Goal: Information Seeking & Learning: Learn about a topic

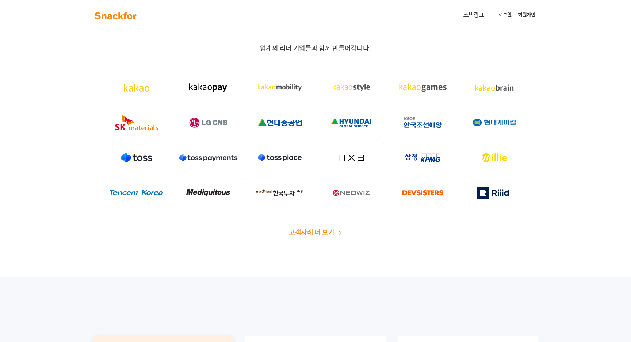
click at [322, 233] on span "고객사례 더 보기" at bounding box center [311, 232] width 45 height 10
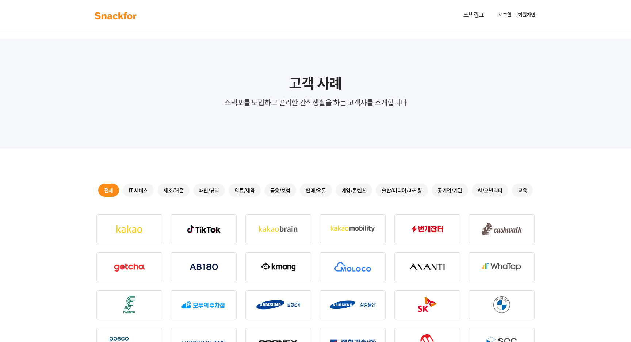
click at [118, 15] on img at bounding box center [116, 16] width 46 height 12
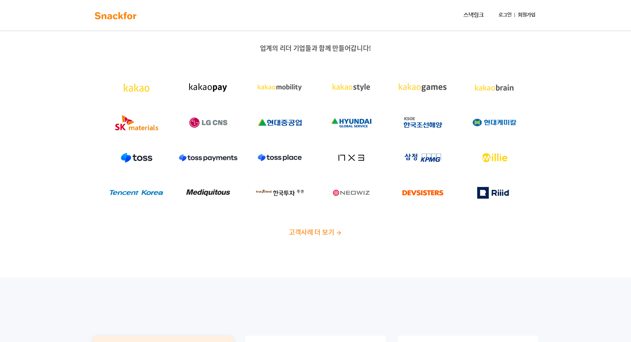
click at [321, 227] on span "고객사례 더 보기" at bounding box center [311, 232] width 45 height 10
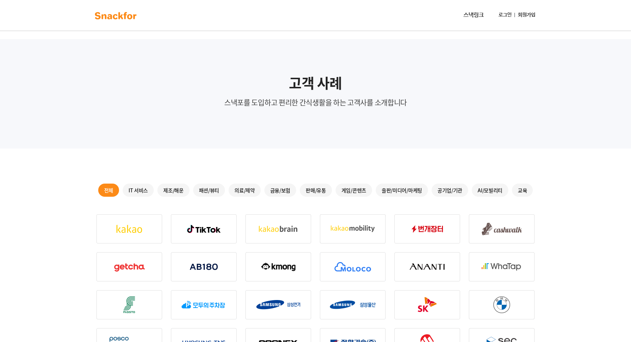
click at [355, 186] on div "게임/콘텐츠" at bounding box center [354, 190] width 37 height 13
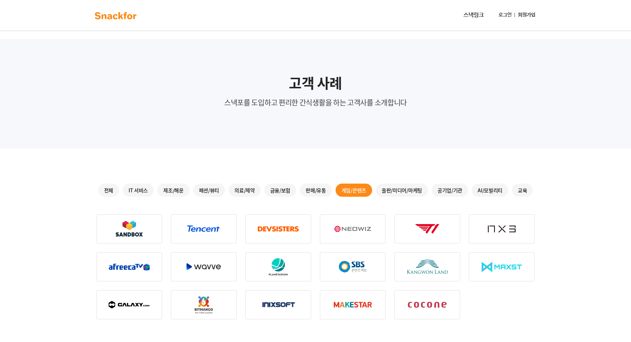
click at [411, 189] on div "출판/미디어/마케팅" at bounding box center [402, 190] width 52 height 13
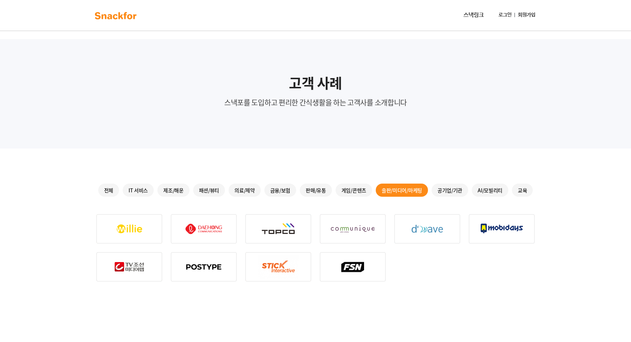
click at [361, 183] on div "전체 IT 서비스 제조/해운 패션/뷰티 의료/제약 금융/보험 판매/유통 게임/콘텐츠 출판/미디어/마케팅 공기업/기관 AI/모빌리티 교육" at bounding box center [316, 331] width 462 height 365
click at [361, 189] on div "게임/콘텐츠" at bounding box center [354, 190] width 37 height 13
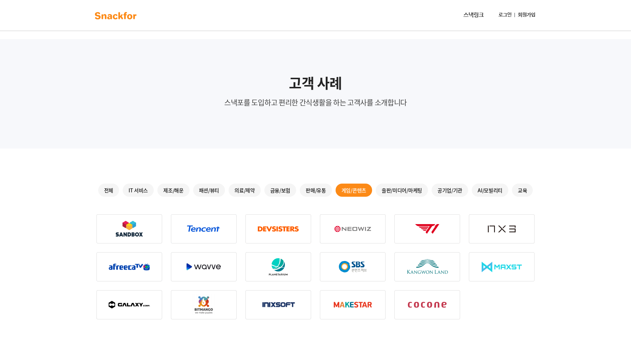
click at [423, 225] on img at bounding box center [428, 228] width 66 height 29
click at [113, 18] on img at bounding box center [116, 16] width 46 height 12
